Goal: Book appointment/travel/reservation

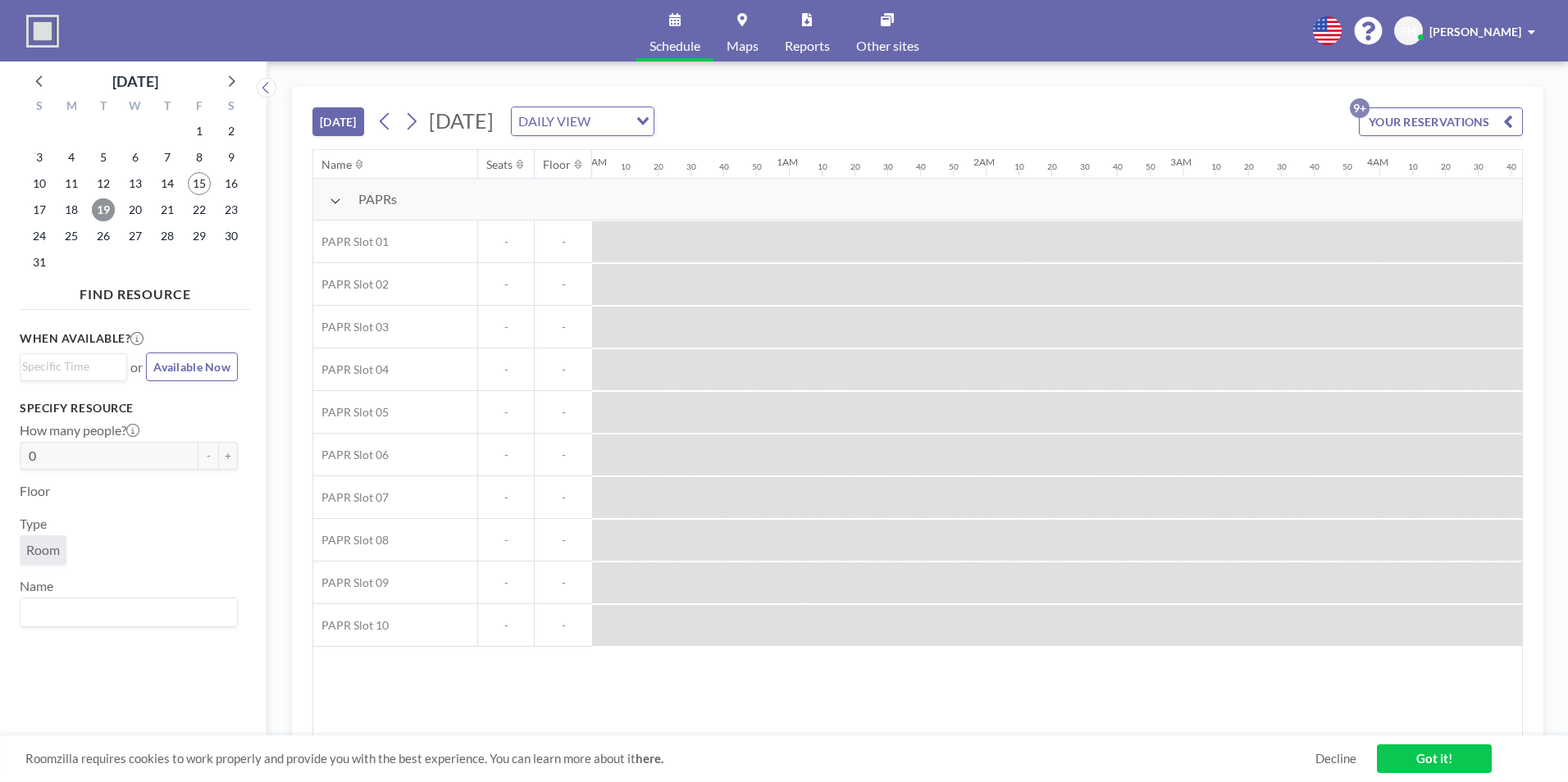
click at [103, 218] on span "19" at bounding box center [103, 209] width 23 height 23
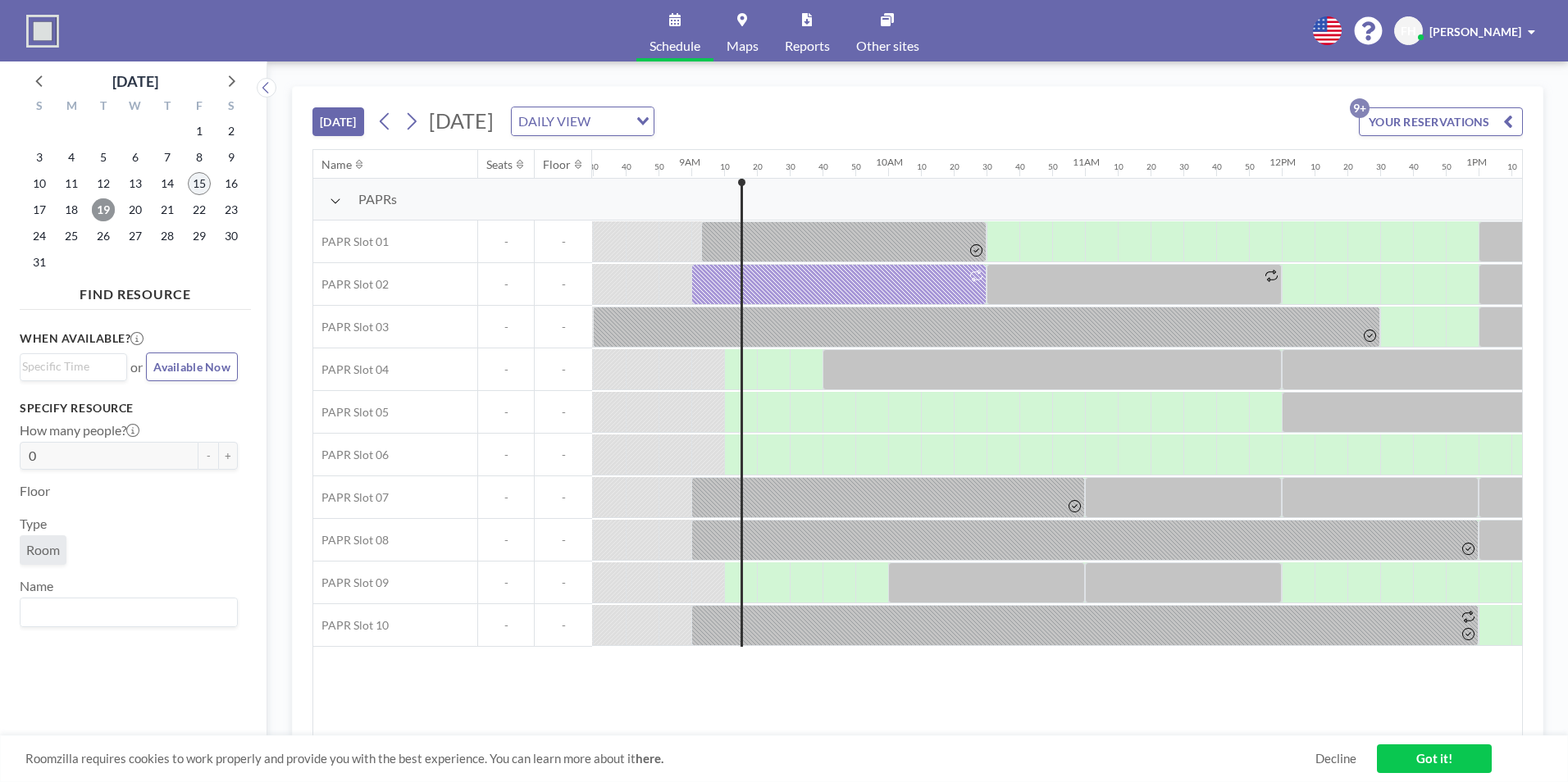
scroll to position [0, 1771]
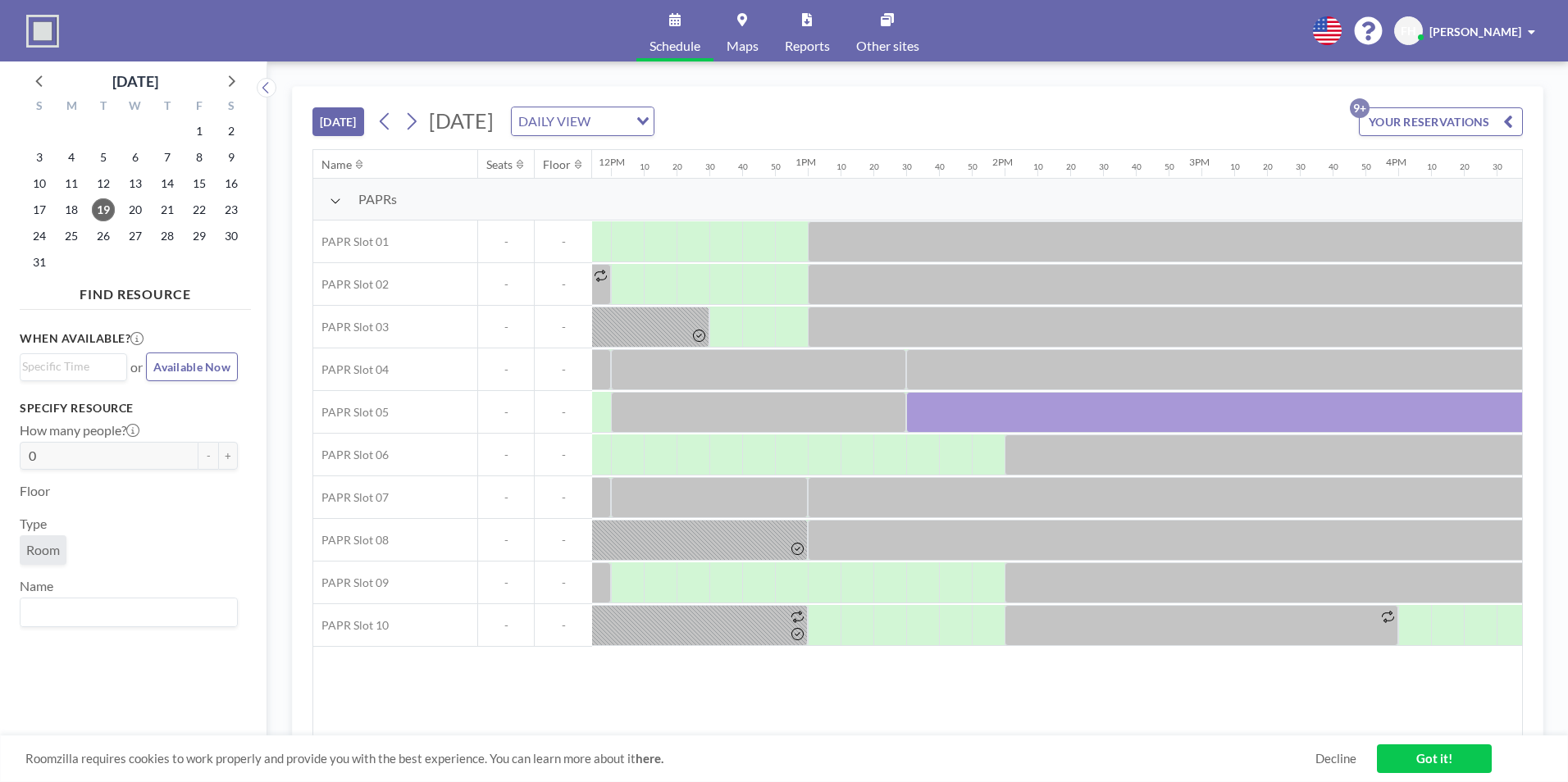
scroll to position [0, 2336]
click at [408, 127] on icon at bounding box center [410, 121] width 15 height 25
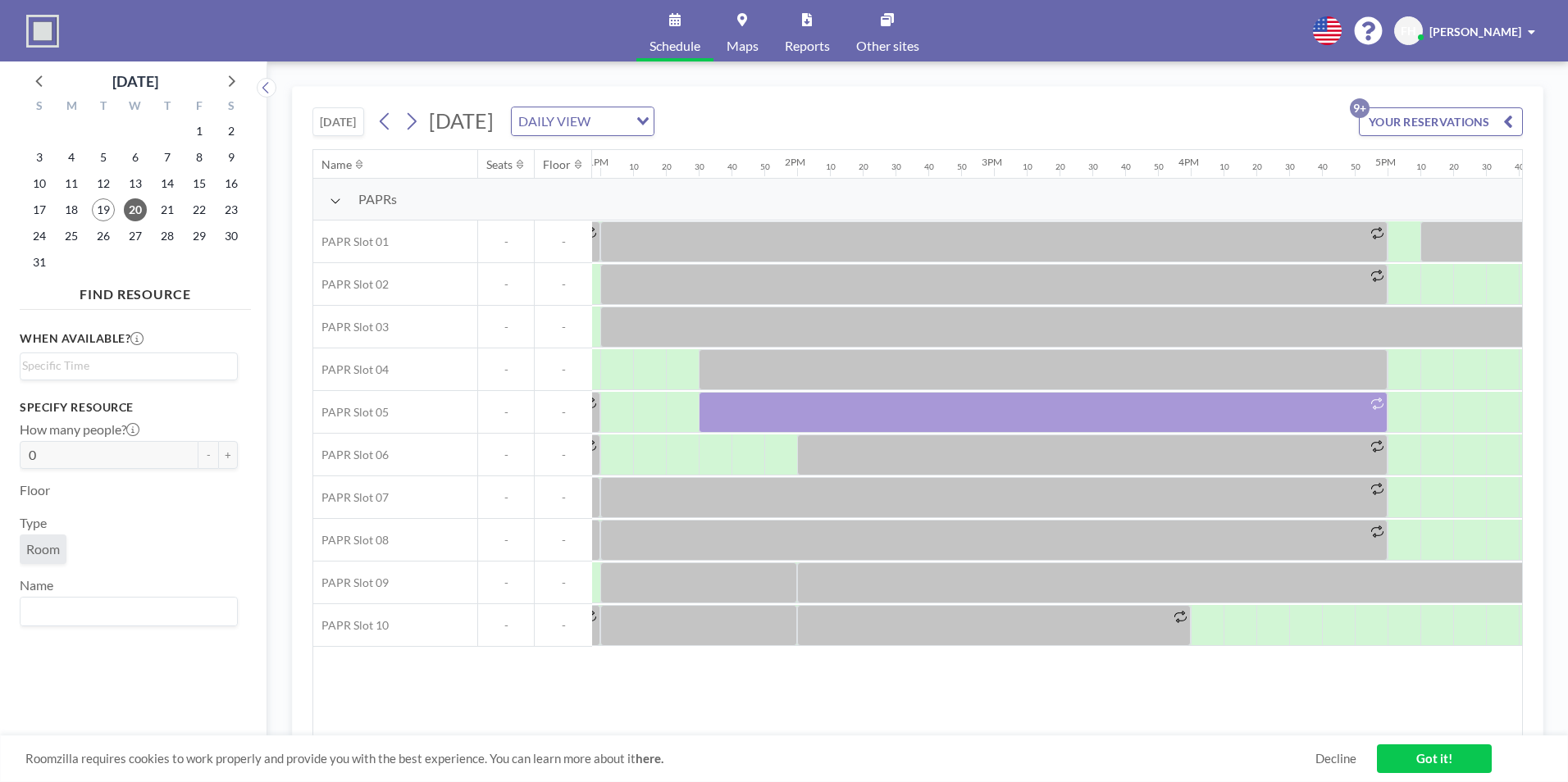
scroll to position [0, 2515]
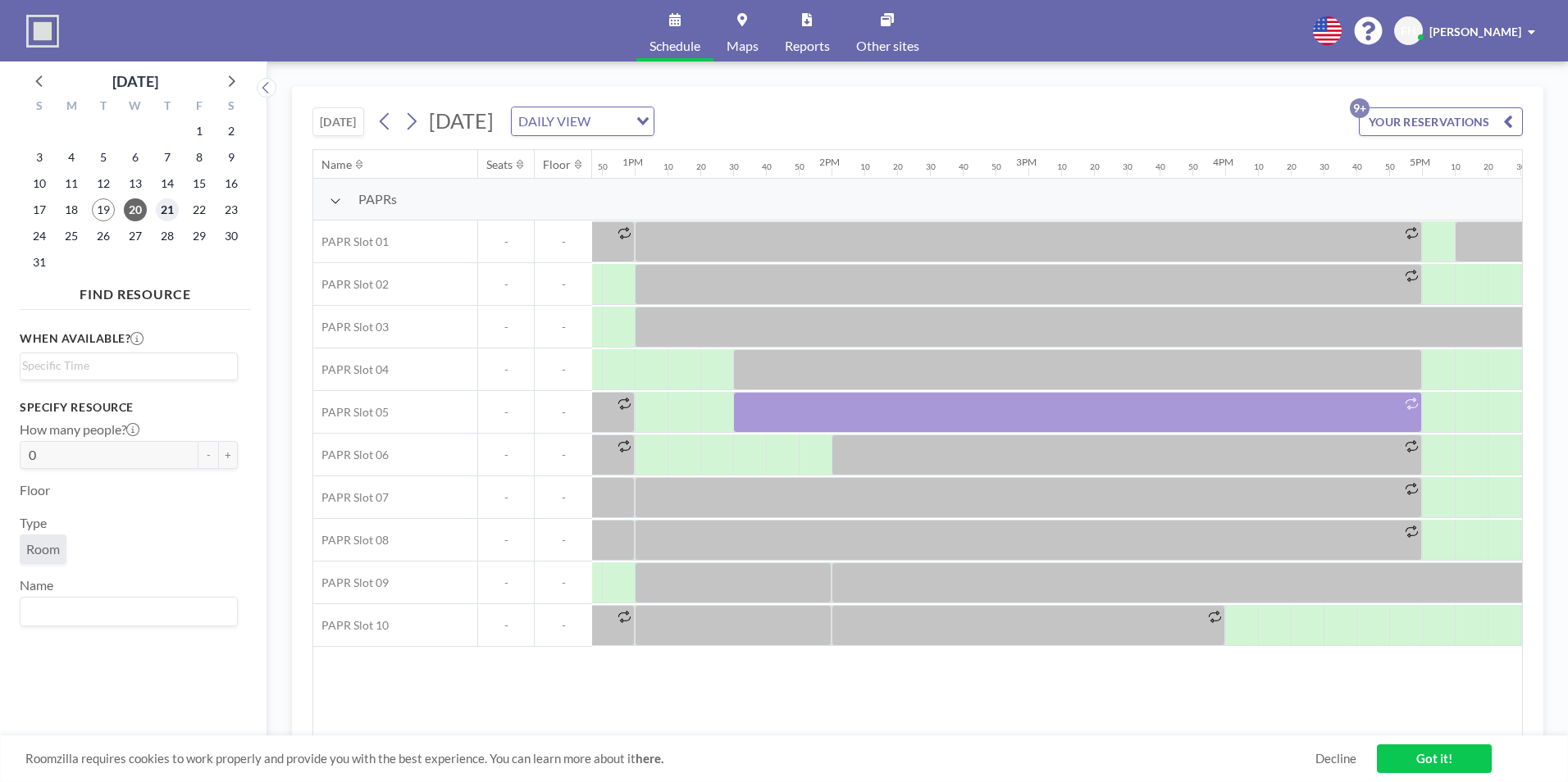
click at [168, 212] on span "21" at bounding box center [167, 209] width 23 height 23
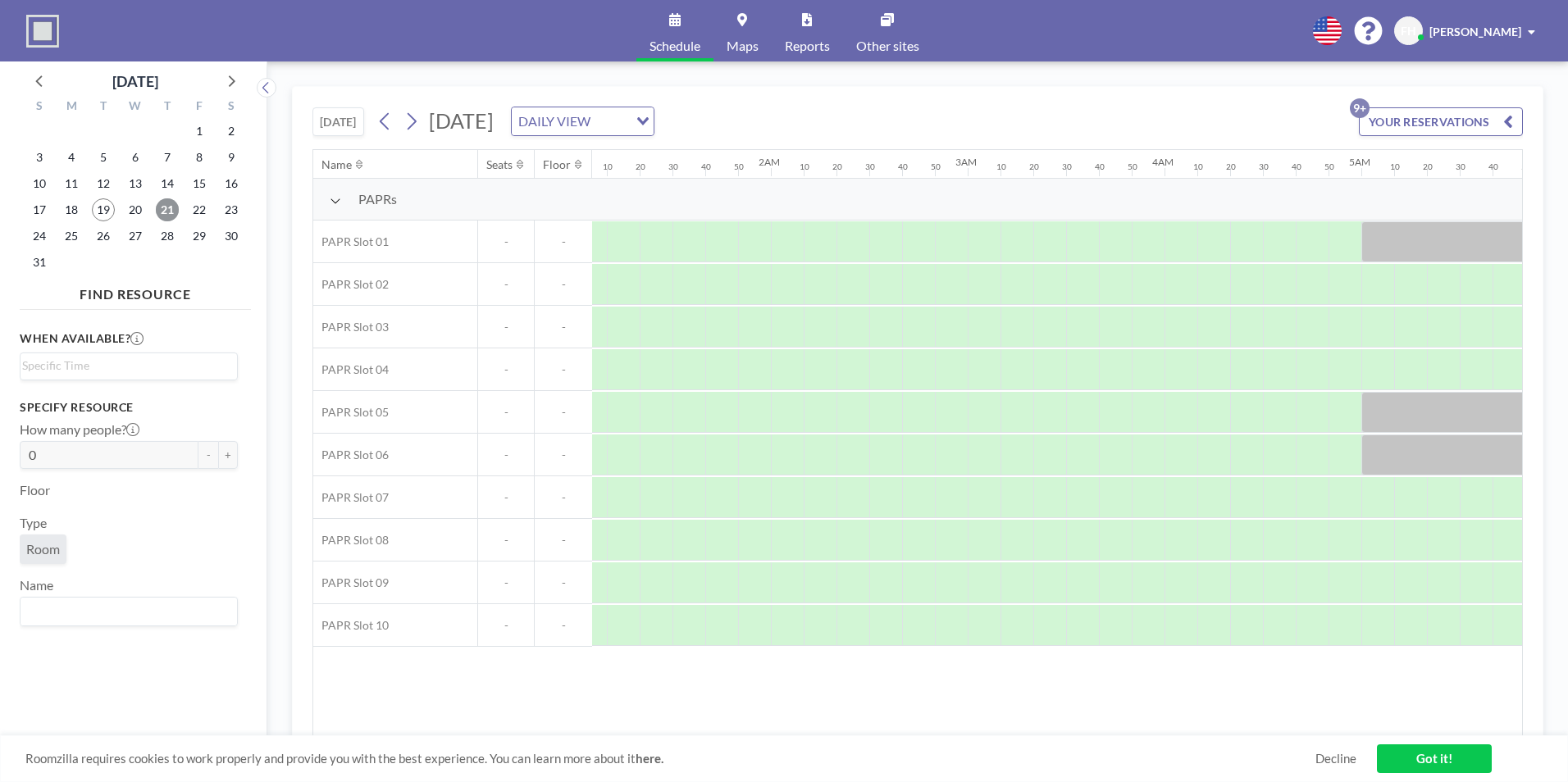
scroll to position [0, 0]
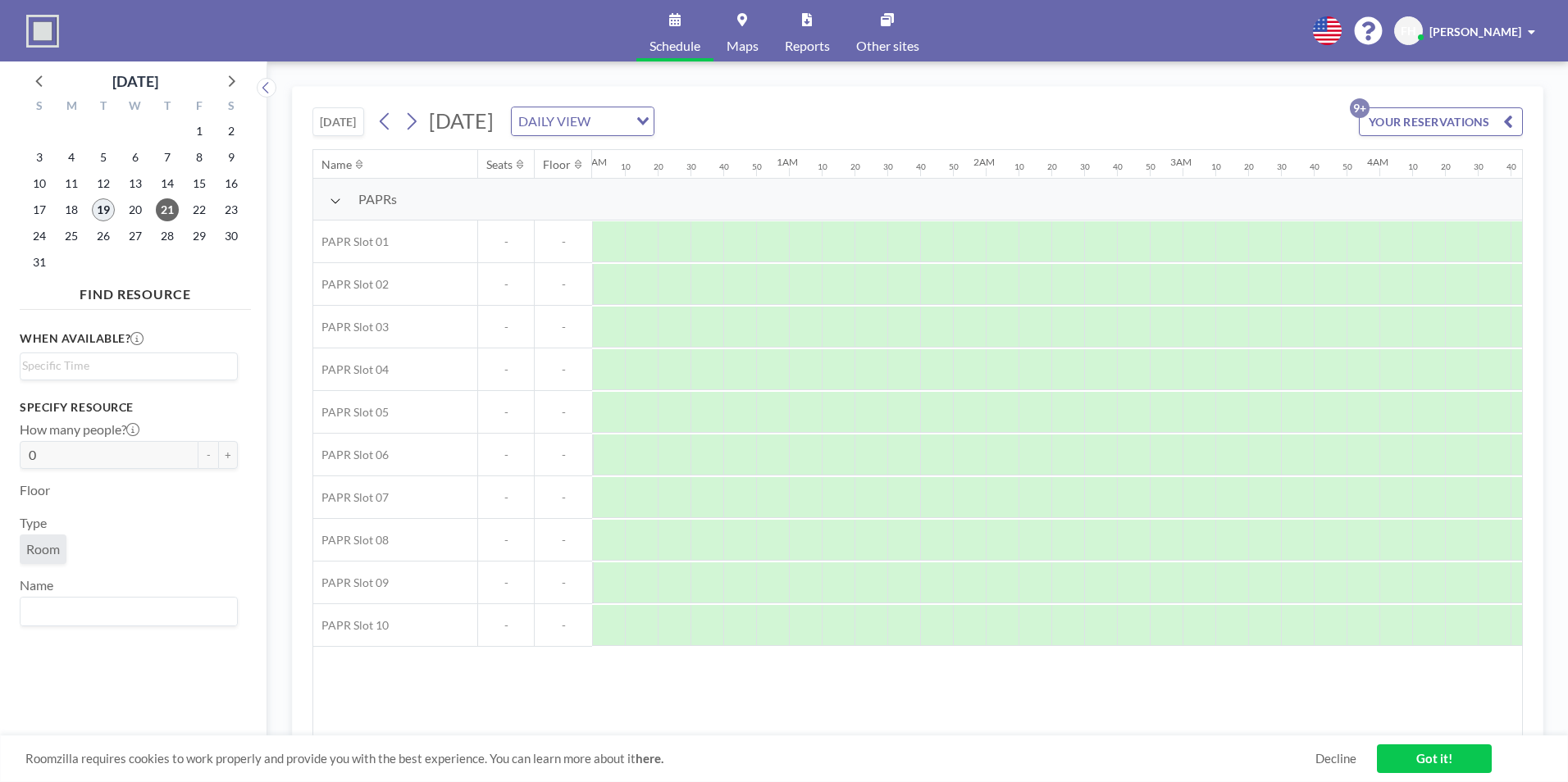
click at [94, 216] on span "19" at bounding box center [103, 209] width 23 height 23
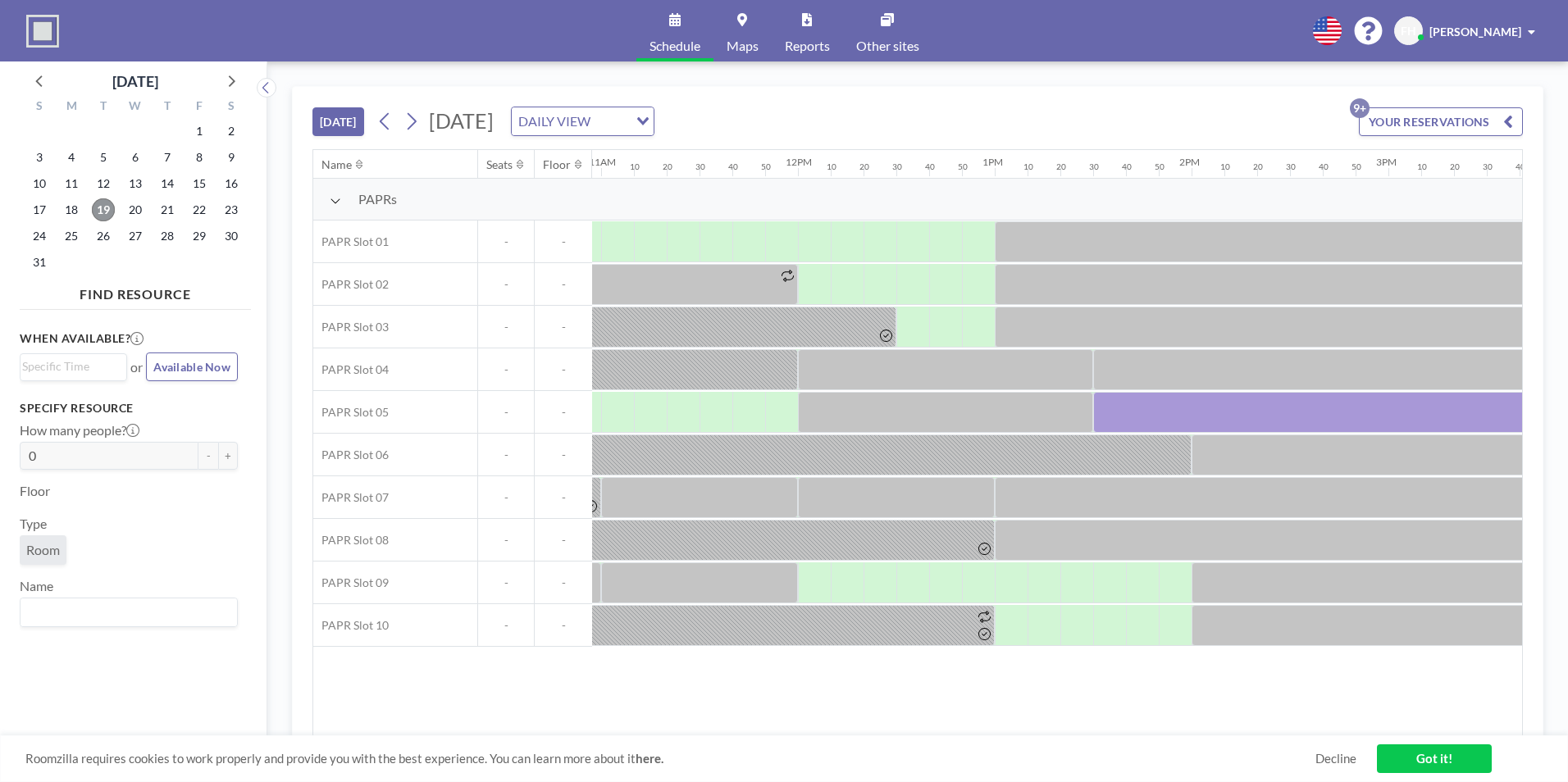
scroll to position [0, 2346]
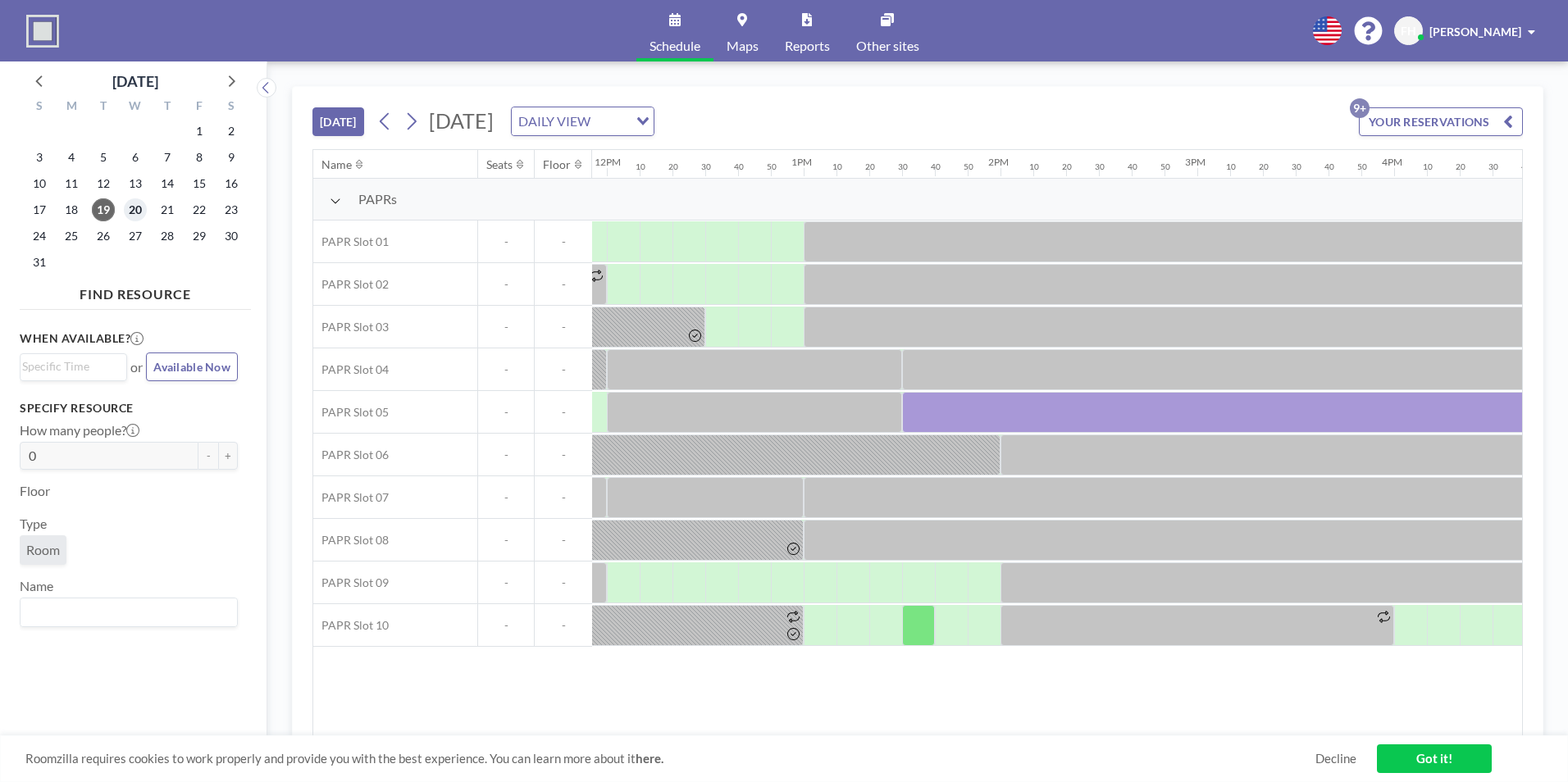
click at [134, 218] on span "20" at bounding box center [135, 209] width 23 height 23
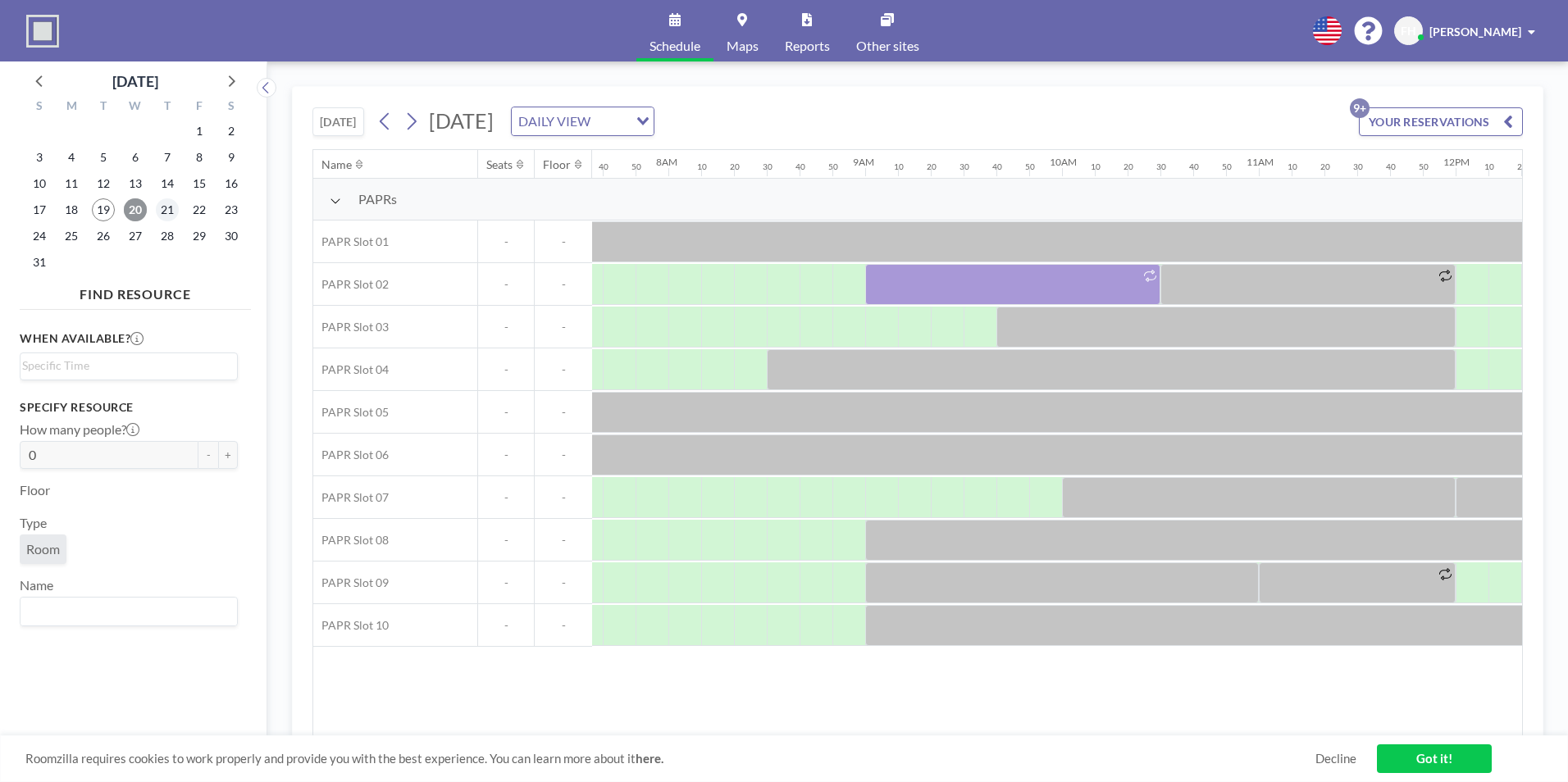
scroll to position [0, 1542]
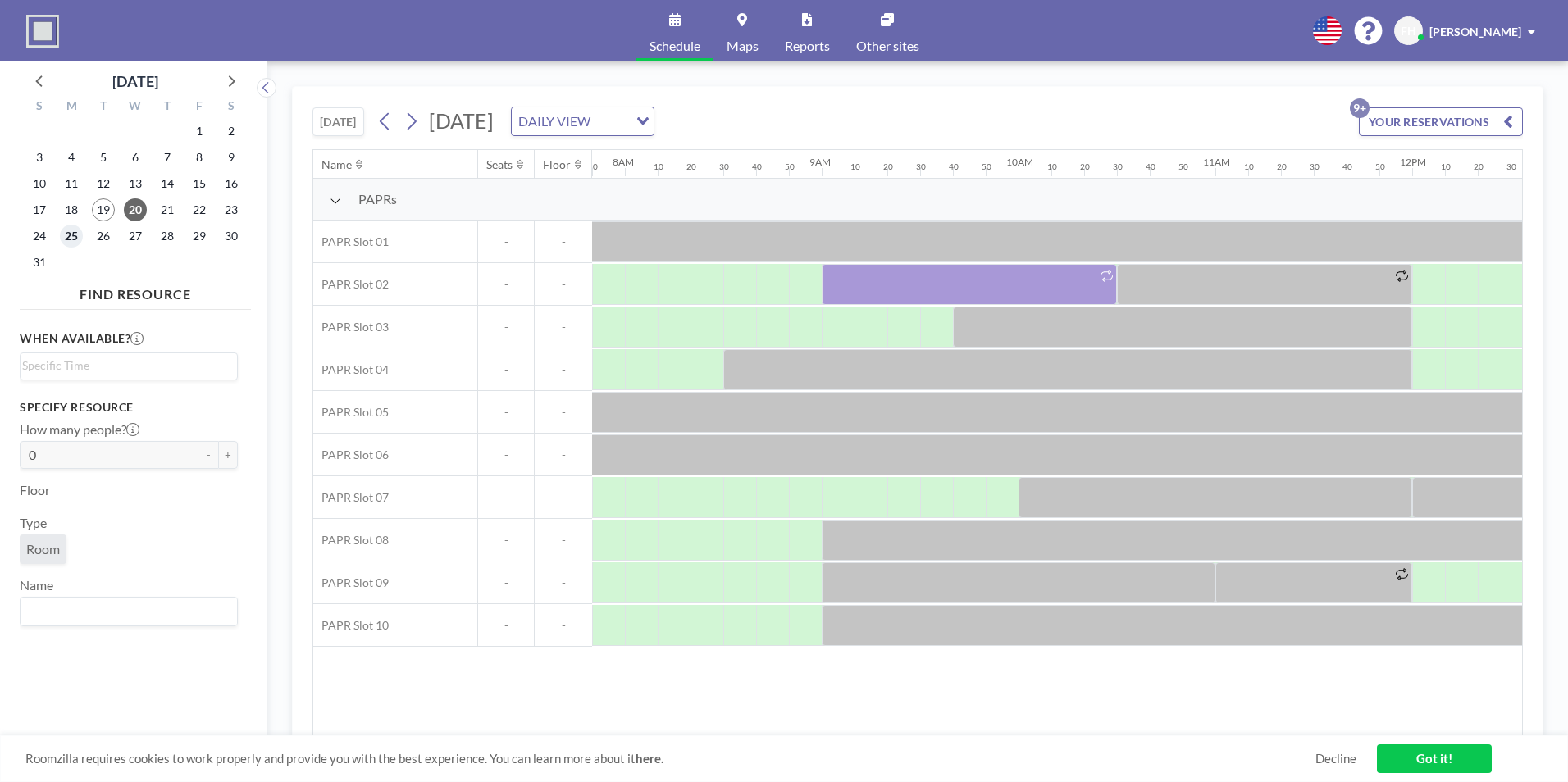
click at [75, 239] on span "25" at bounding box center [71, 236] width 23 height 23
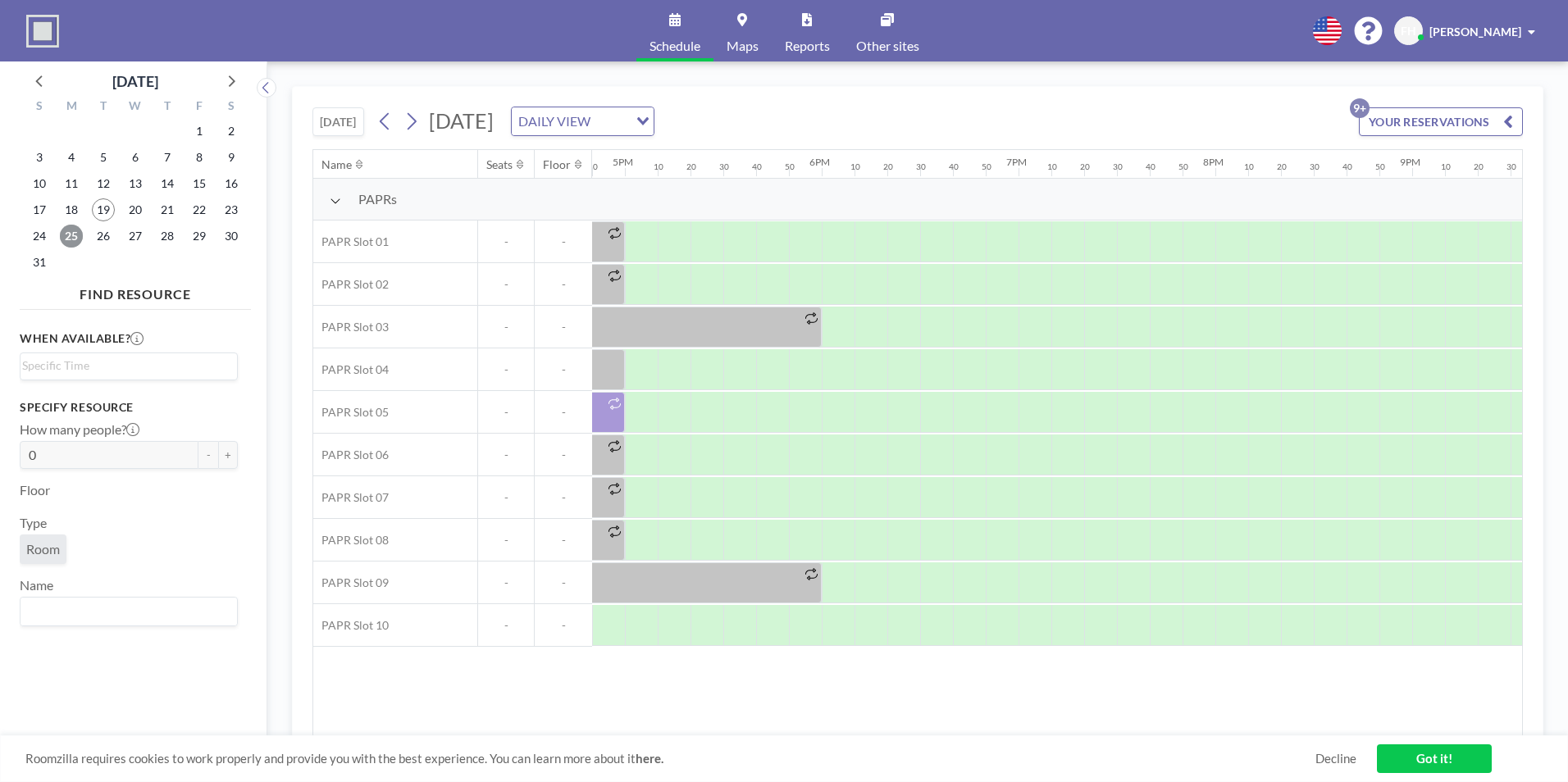
scroll to position [0, 2550]
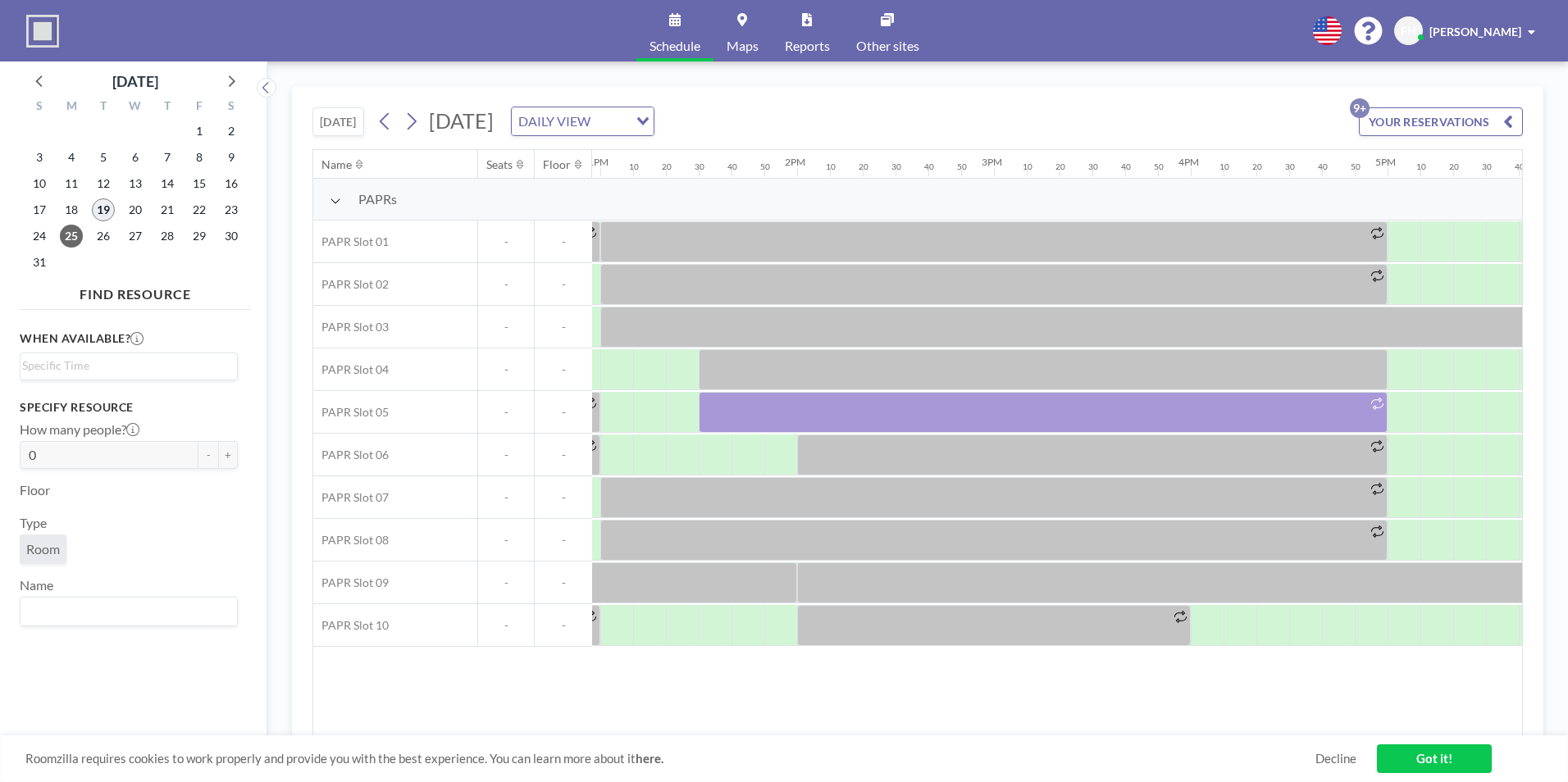
click at [103, 203] on span "19" at bounding box center [103, 209] width 23 height 23
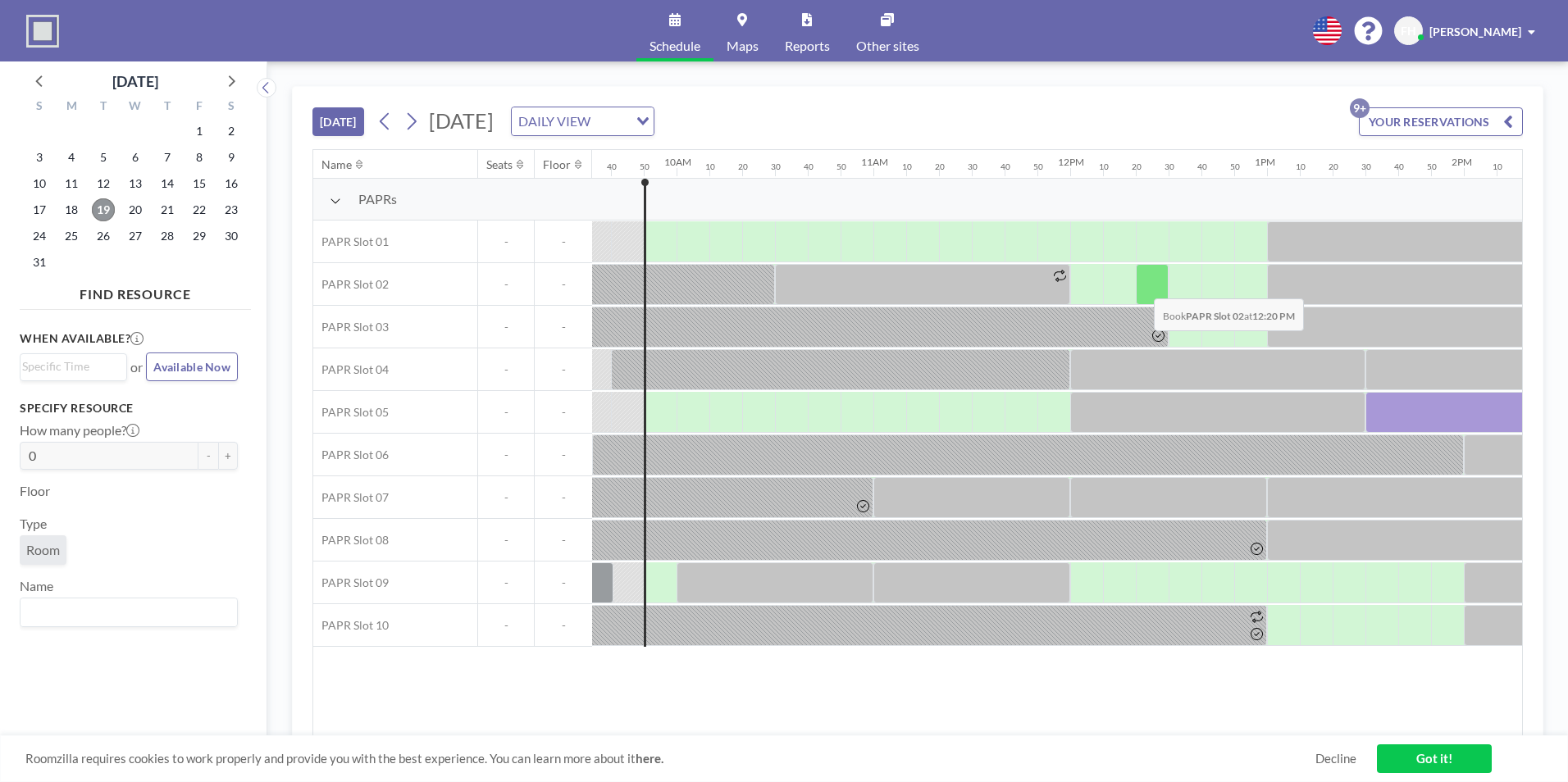
scroll to position [0, 1902]
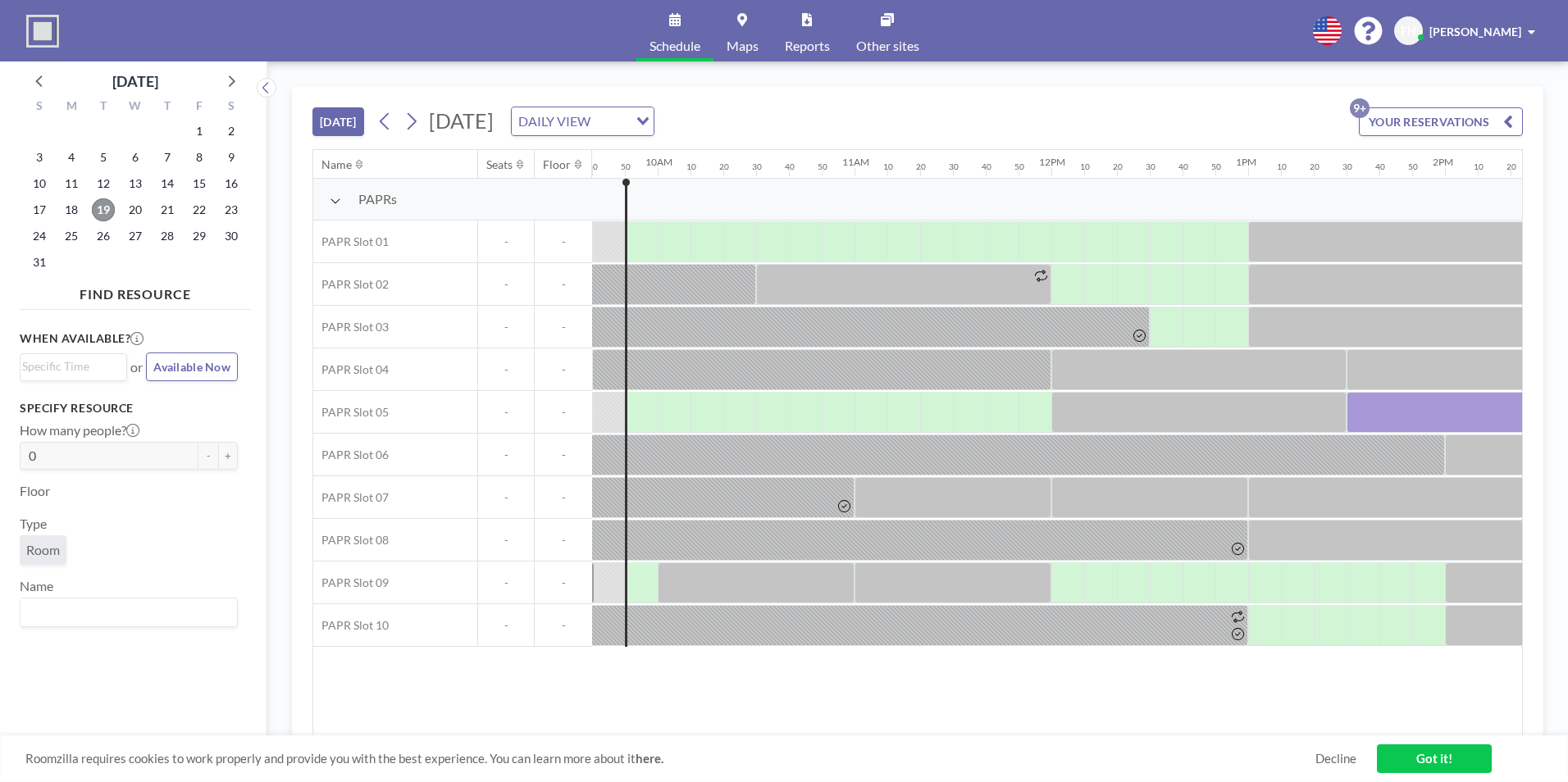
click at [108, 203] on span "19" at bounding box center [103, 209] width 23 height 23
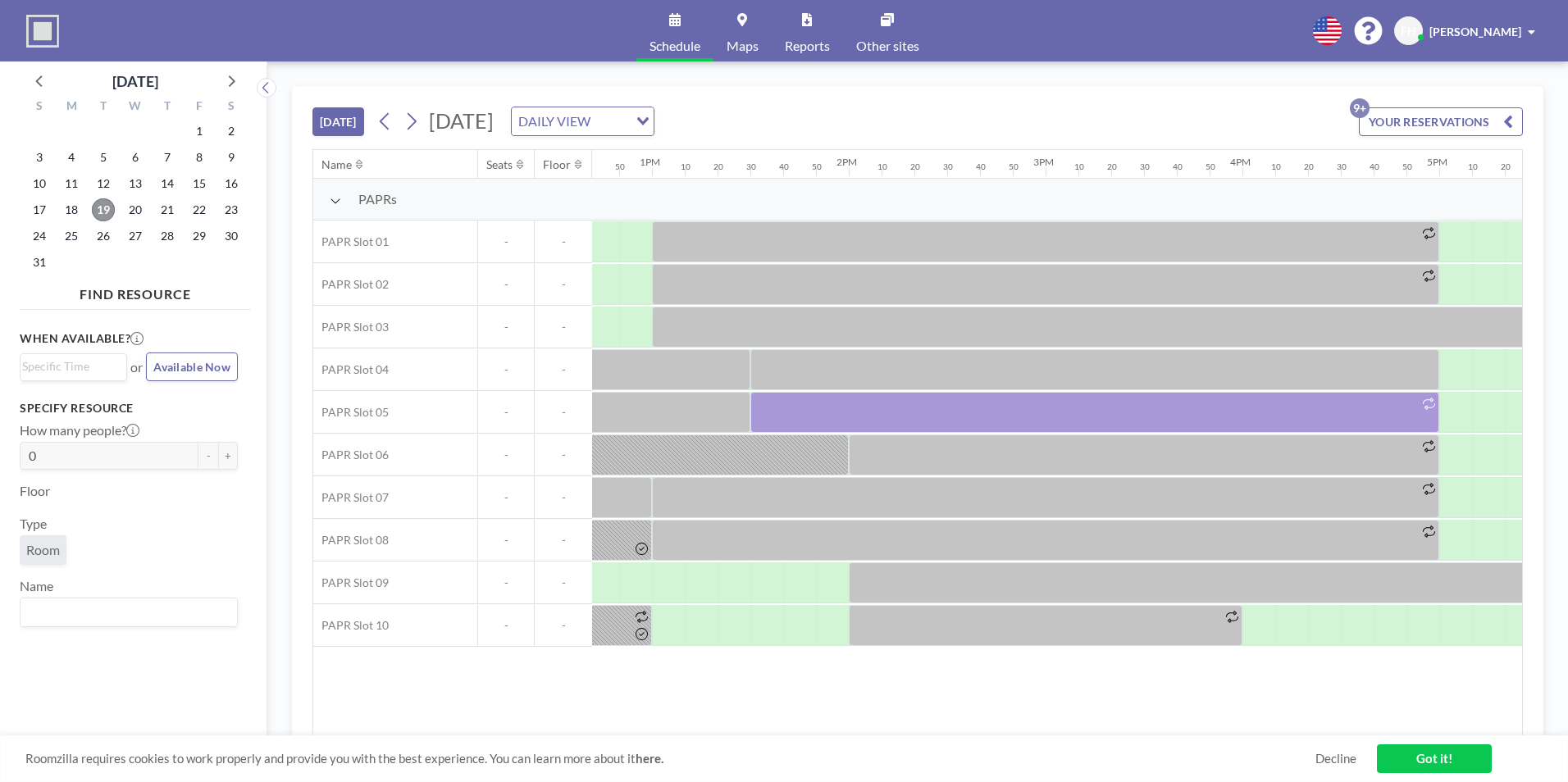
scroll to position [0, 2516]
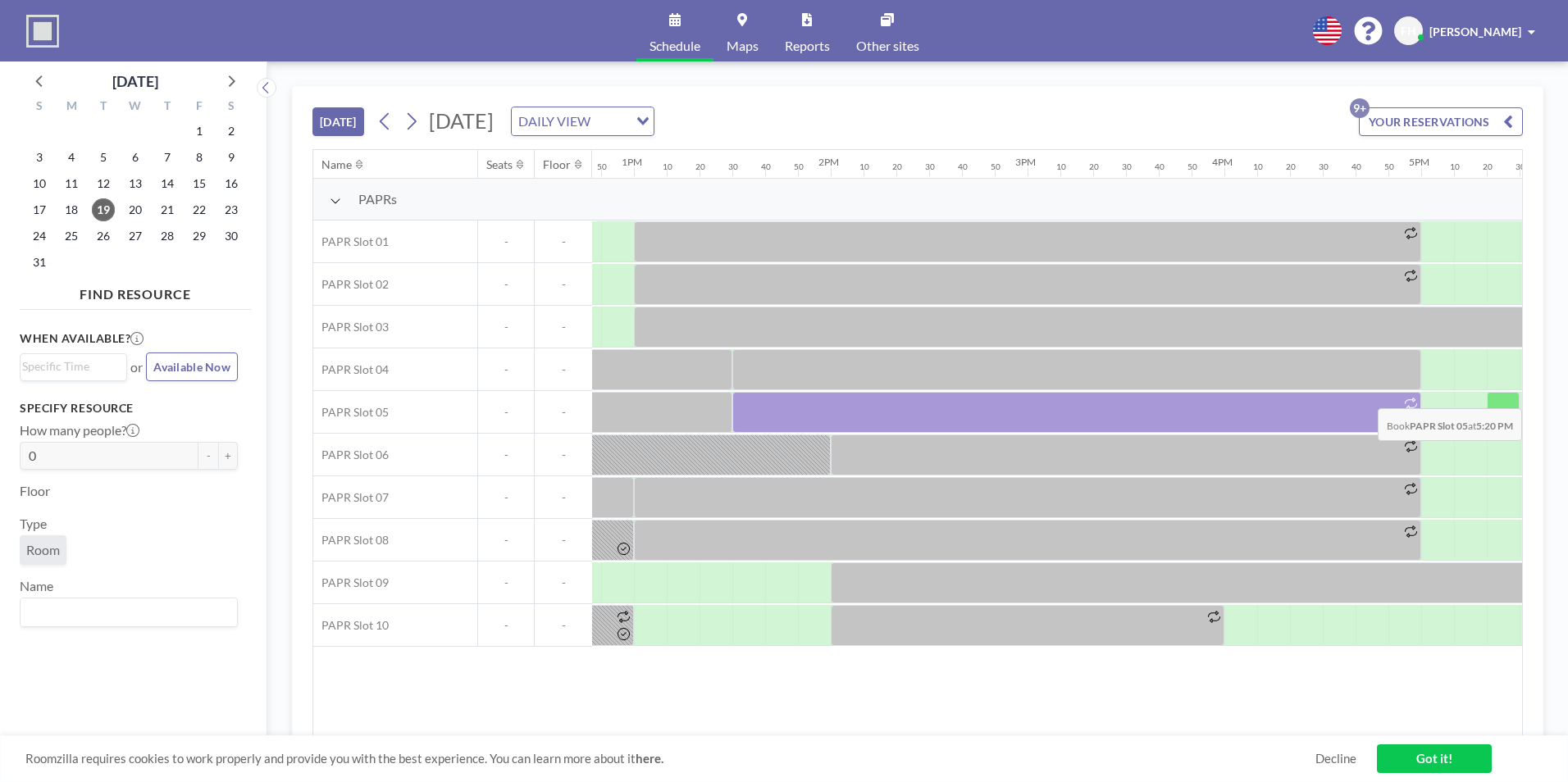
click at [1493, 395] on div at bounding box center [1502, 412] width 33 height 41
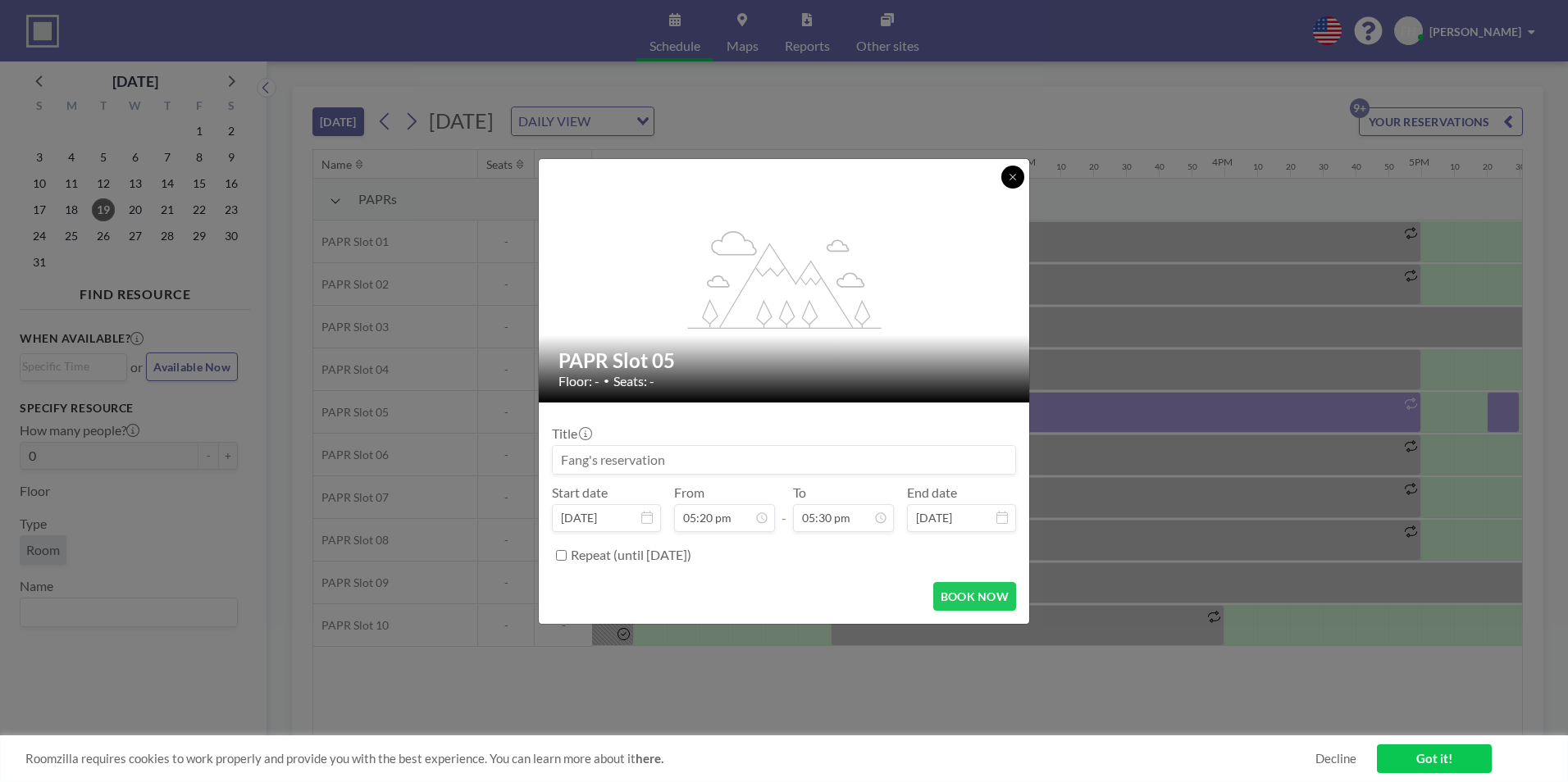
click at [1021, 169] on button at bounding box center [1012, 177] width 23 height 23
